Goal: Transaction & Acquisition: Register for event/course

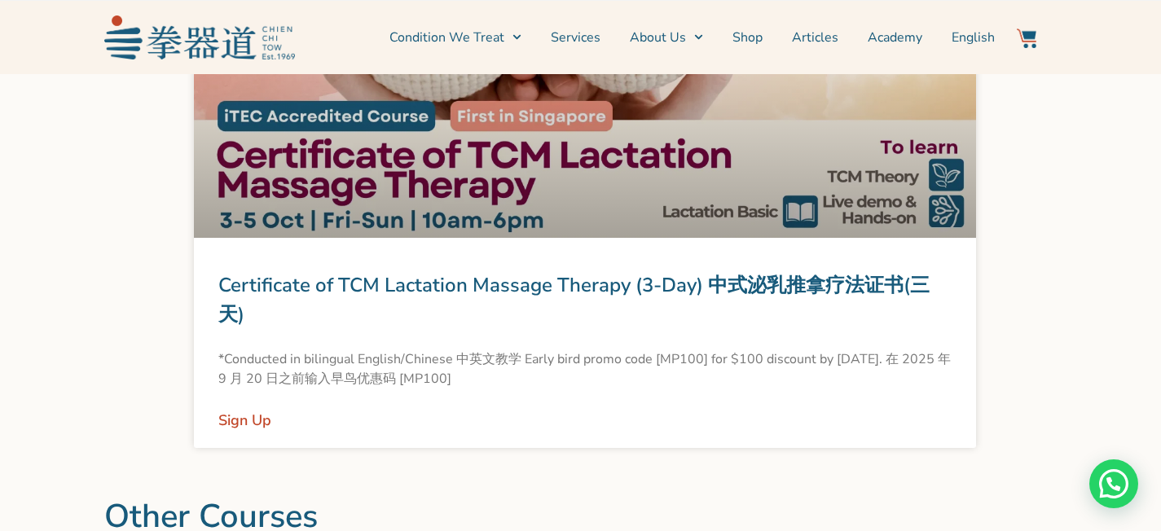
scroll to position [1922, 0]
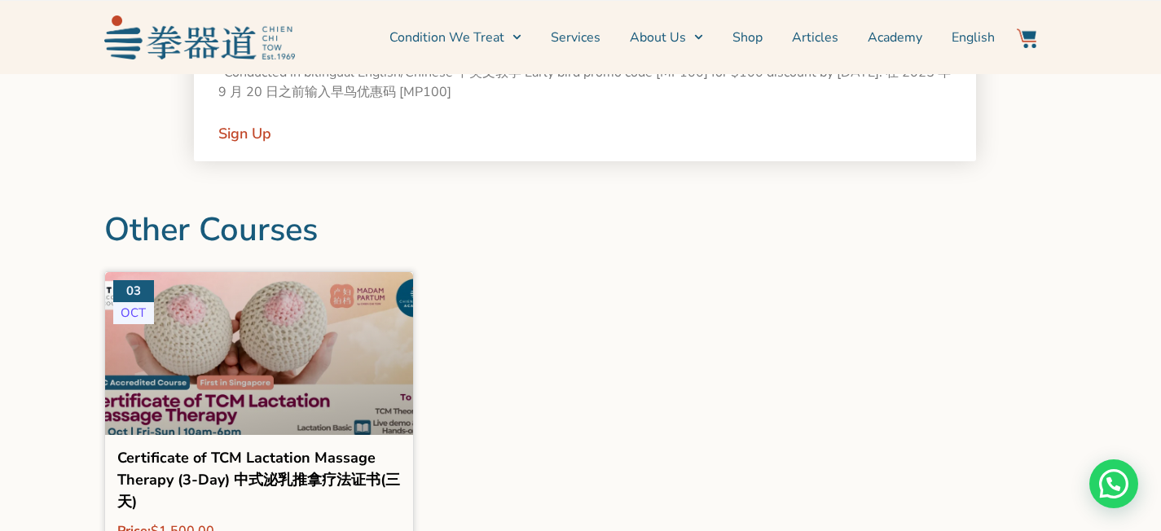
click at [254, 133] on link "Sign Up" at bounding box center [244, 133] width 53 height 23
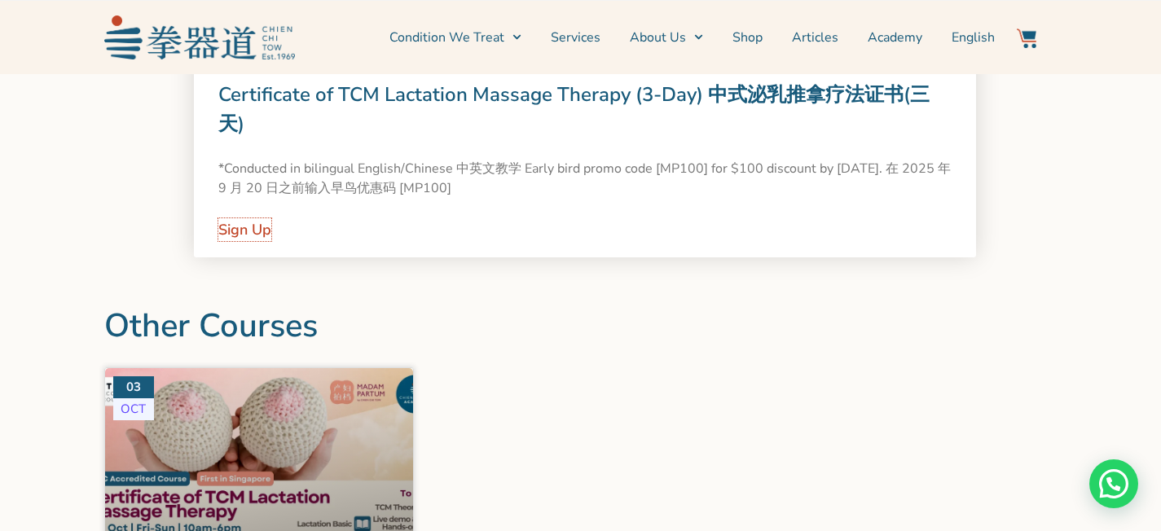
scroll to position [1764, 0]
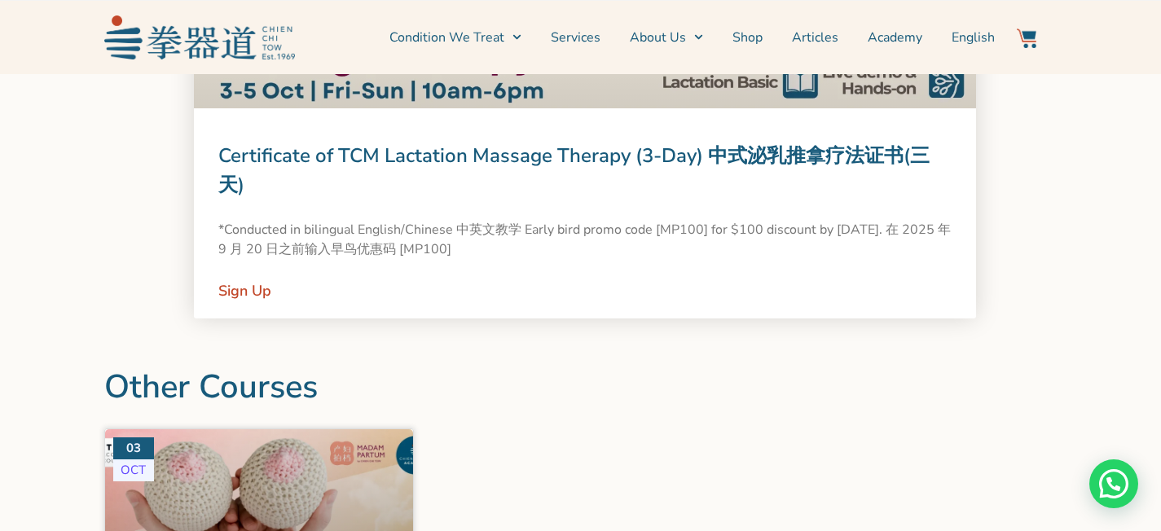
click at [278, 158] on link "Certificate of TCM Lactation Massage Therapy (3-Day) 中式泌乳推拿疗法证书(三天)" at bounding box center [573, 170] width 711 height 55
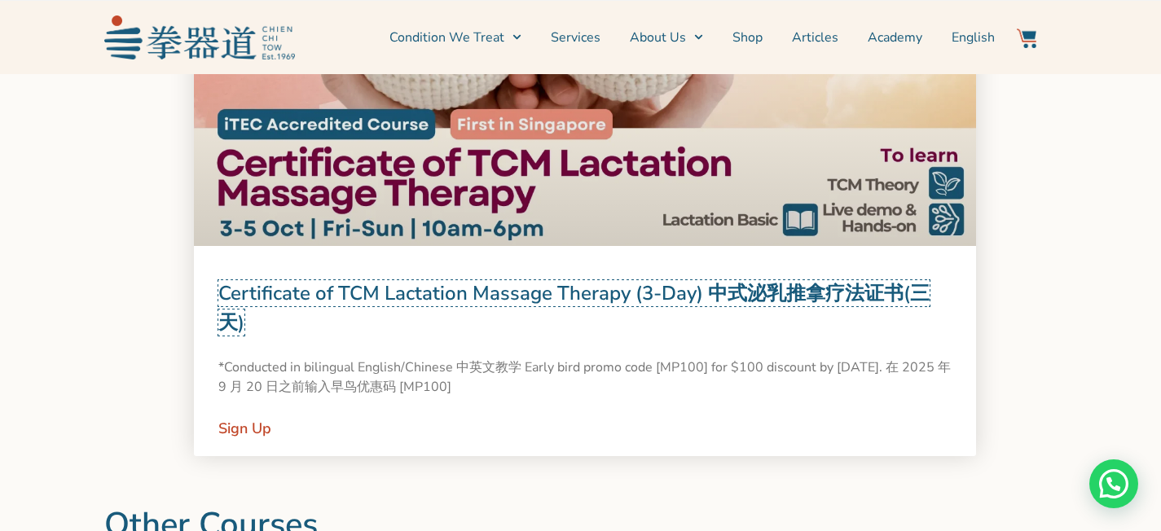
scroll to position [1772, 0]
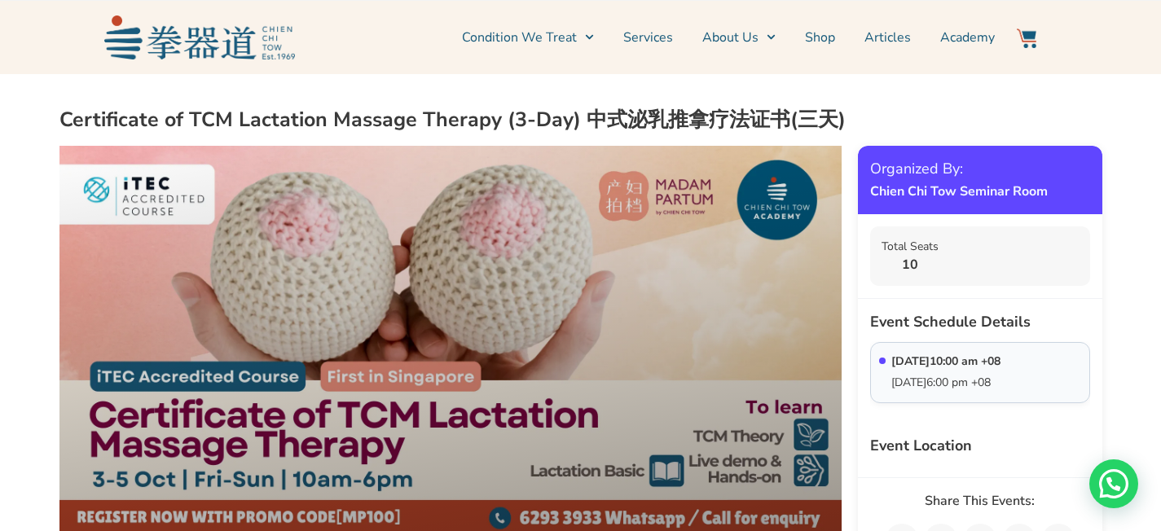
click at [951, 358] on p "[DATE]10:00 am +08" at bounding box center [945, 362] width 109 height 14
click at [920, 375] on div "[DATE]10:00 am +08 [DATE]6:00 pm +08" at bounding box center [945, 373] width 109 height 36
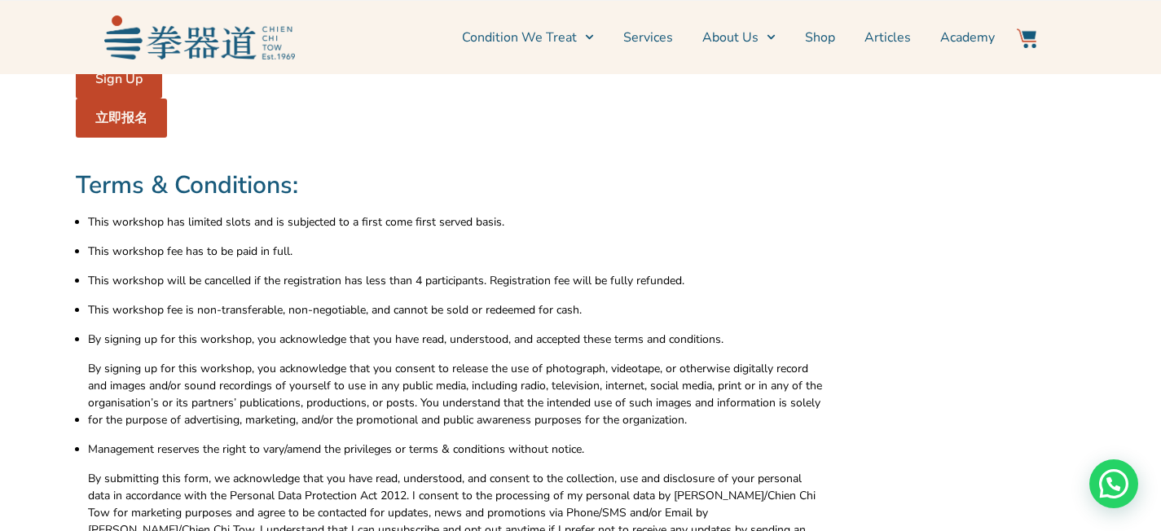
scroll to position [4632, 0]
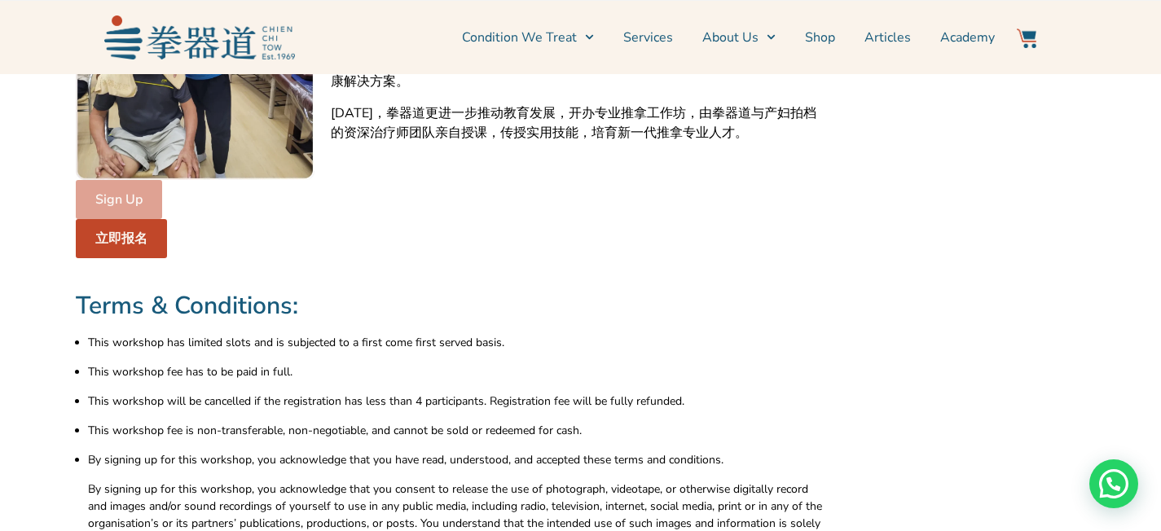
click at [110, 190] on span "Sign Up" at bounding box center [118, 200] width 47 height 20
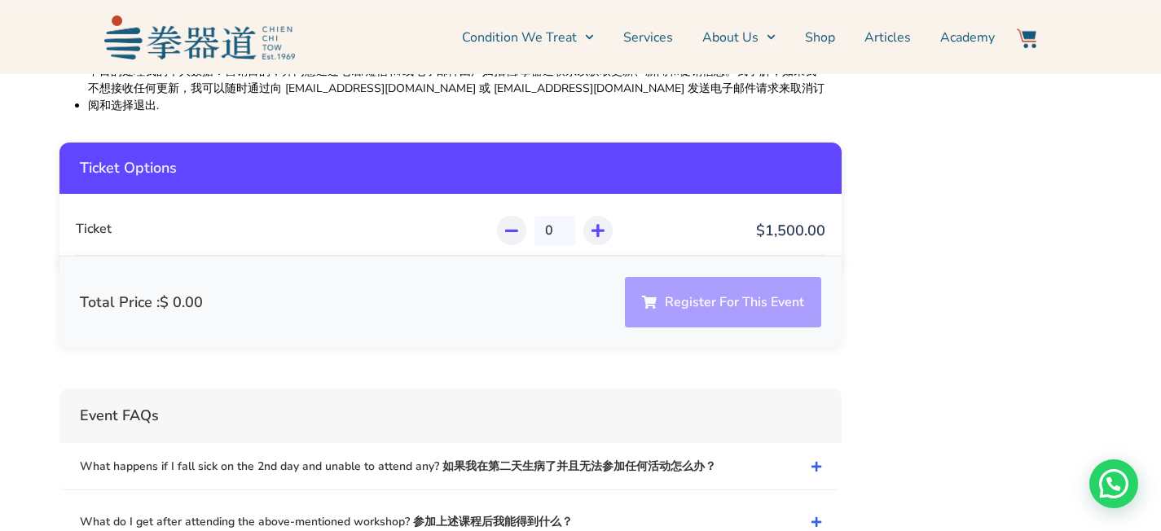
scroll to position [5486, 0]
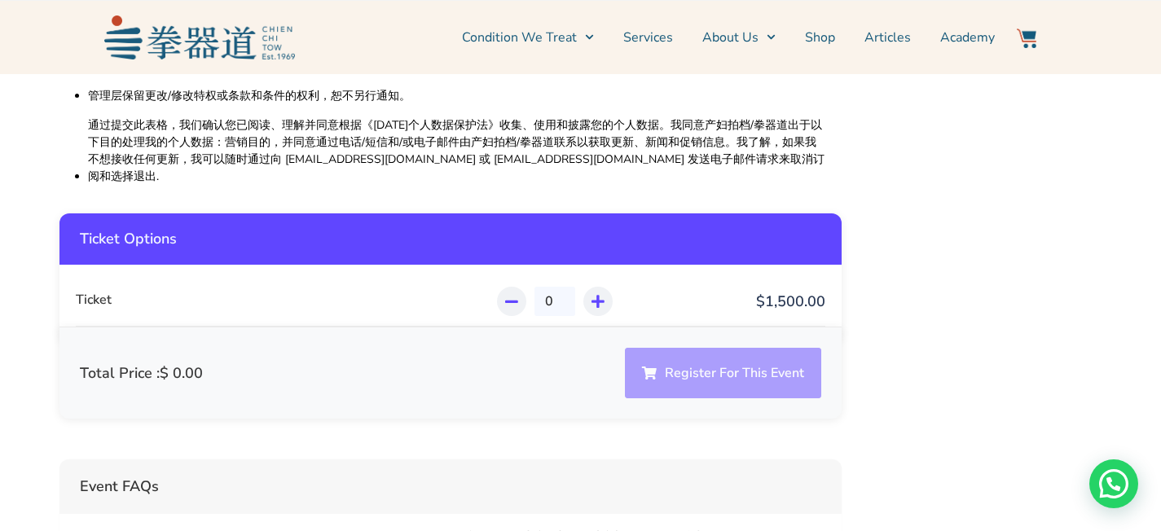
click at [611, 287] on div at bounding box center [597, 301] width 29 height 29
type input "1"
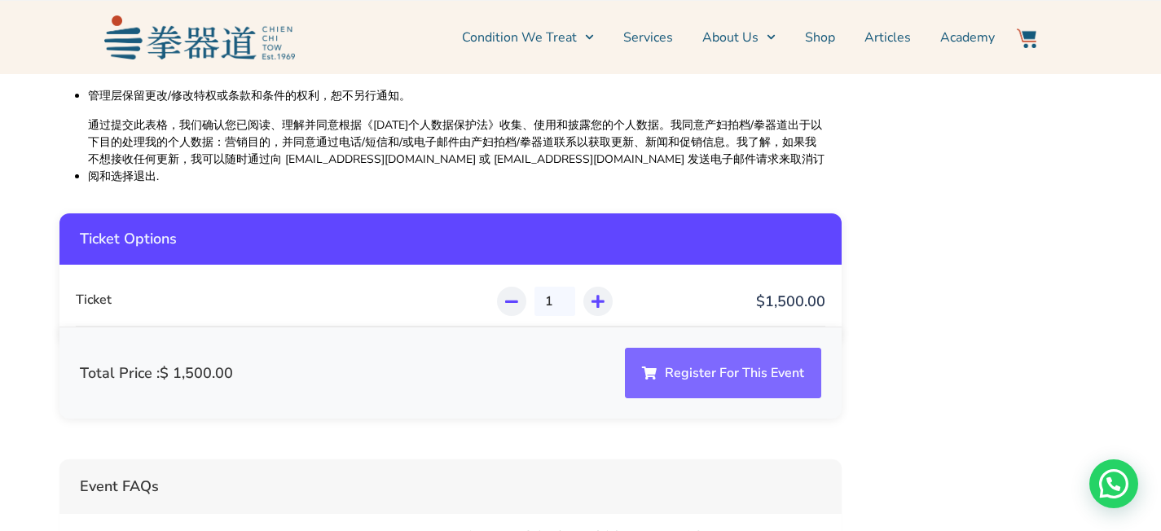
click at [727, 348] on button "Register For This Event" at bounding box center [723, 373] width 196 height 51
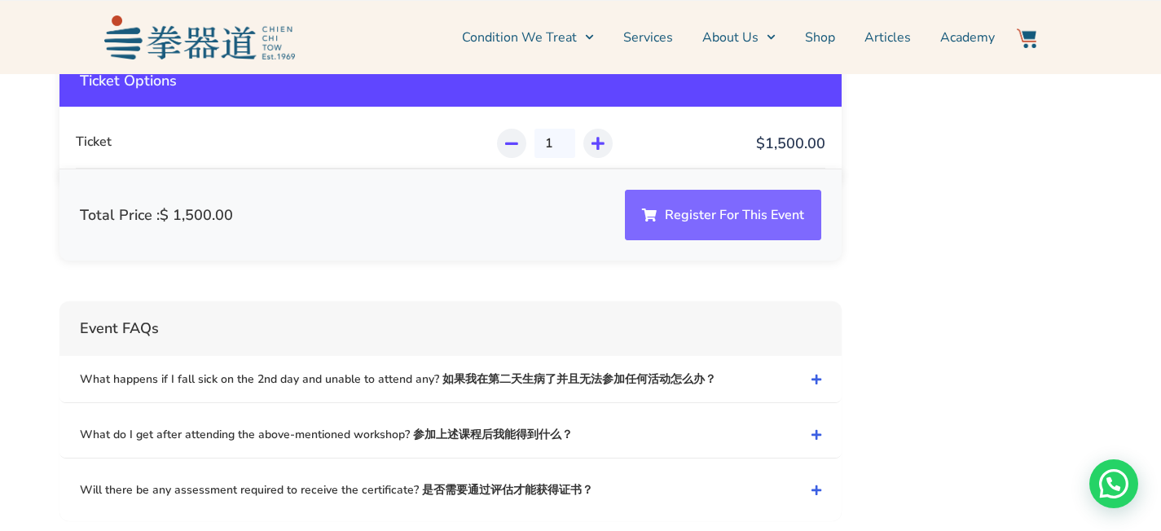
scroll to position [5428, 0]
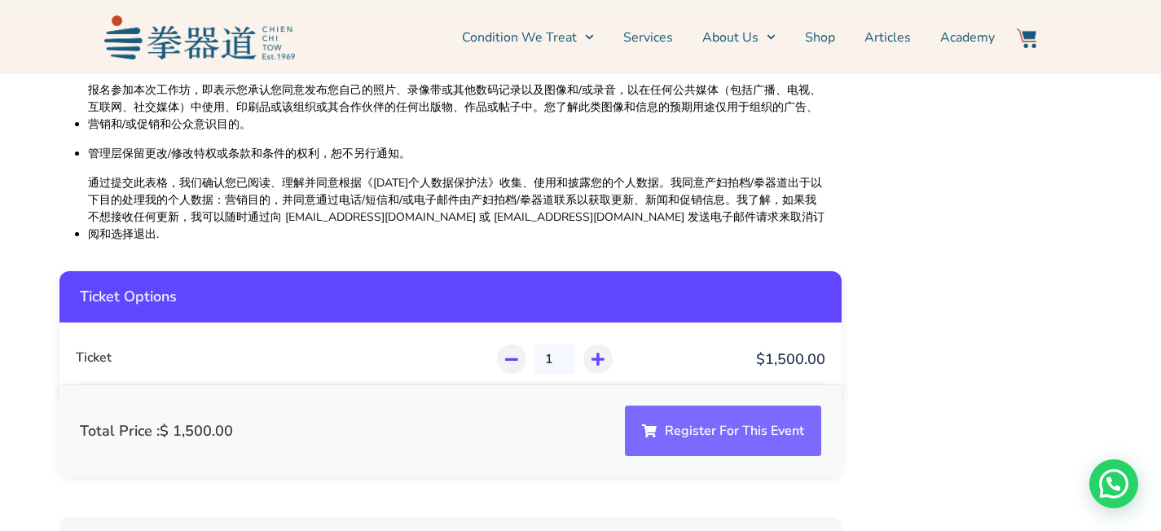
click at [785, 406] on button "Register For This Event" at bounding box center [723, 431] width 196 height 51
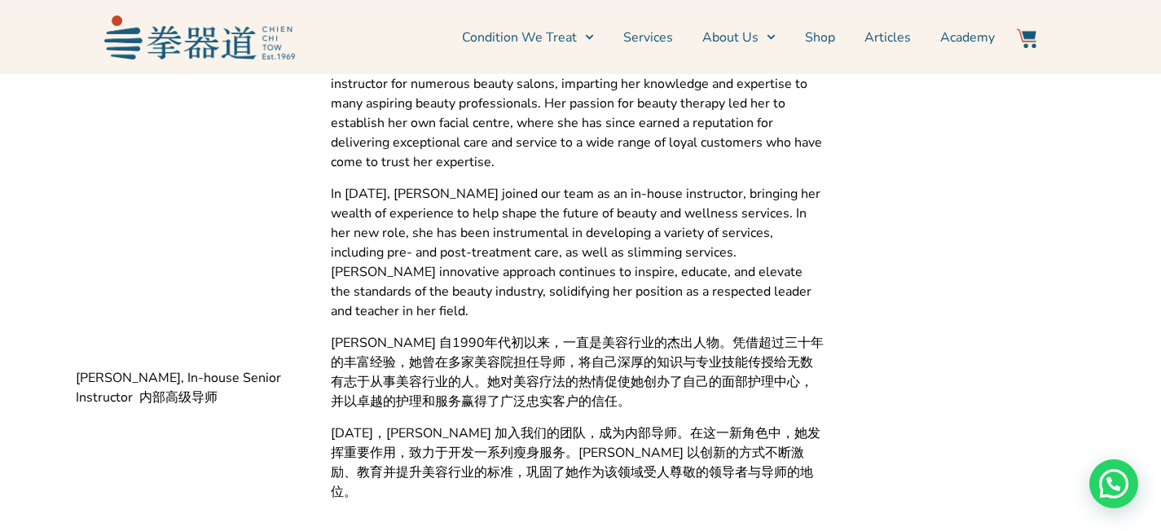
scroll to position [3962, 0]
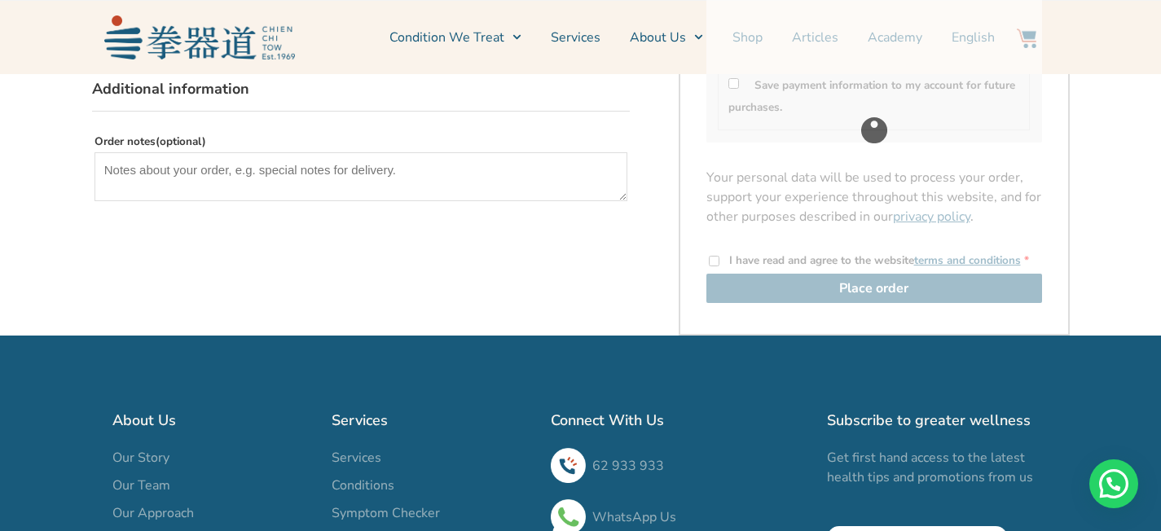
scroll to position [1017, 0]
